Goal: Navigation & Orientation: Find specific page/section

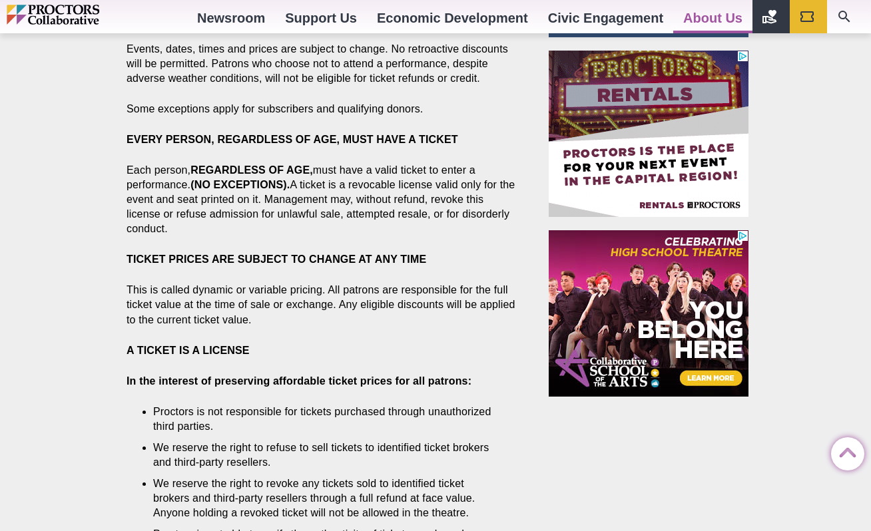
scroll to position [910, 0]
